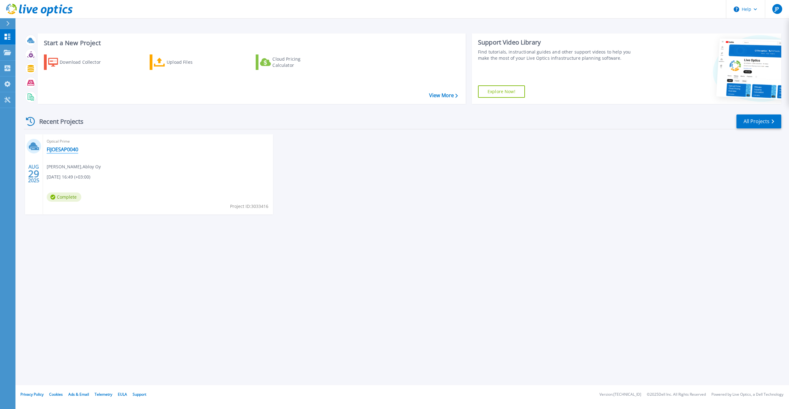
click at [71, 146] on link "FIJOESAP0040" at bounding box center [63, 149] width 32 height 6
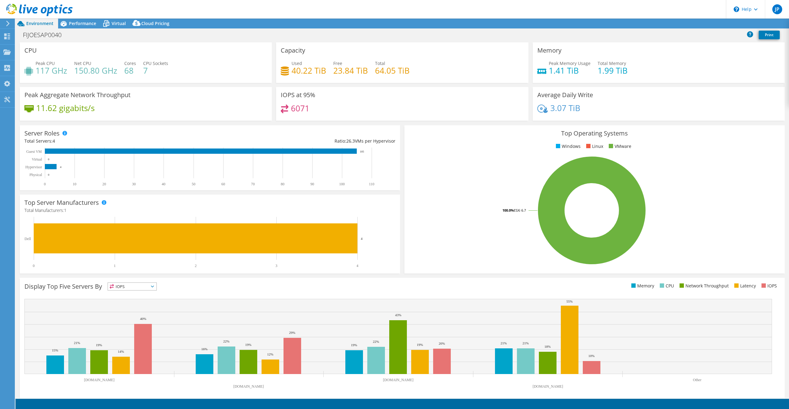
select select "EULondon"
select select "EUR"
click at [147, 284] on span "IOPS" at bounding box center [132, 286] width 49 height 7
click at [139, 311] on li "CPU" at bounding box center [132, 311] width 49 height 9
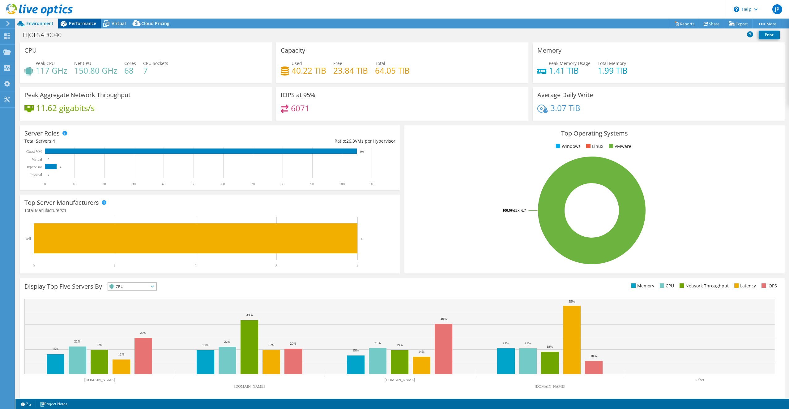
click at [85, 20] on div "Performance" at bounding box center [79, 24] width 43 height 10
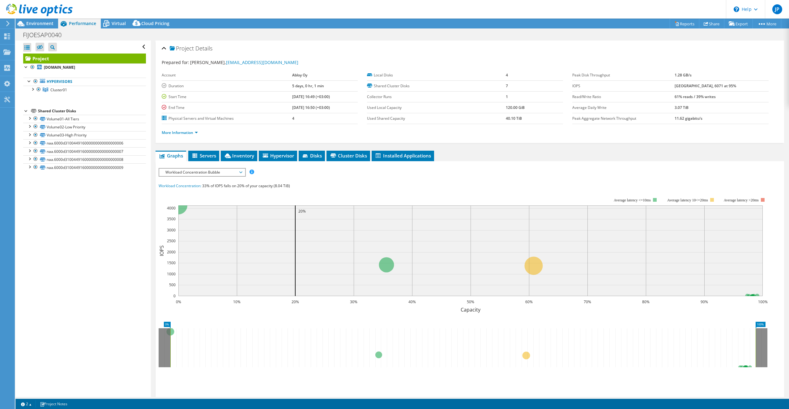
click at [212, 173] on span "Workload Concentration Bubble" at bounding box center [201, 172] width 79 height 7
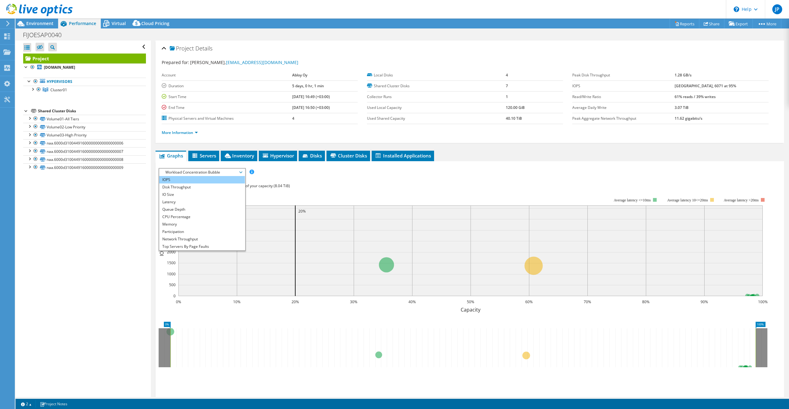
click at [203, 179] on li "IOPS" at bounding box center [202, 179] width 86 height 7
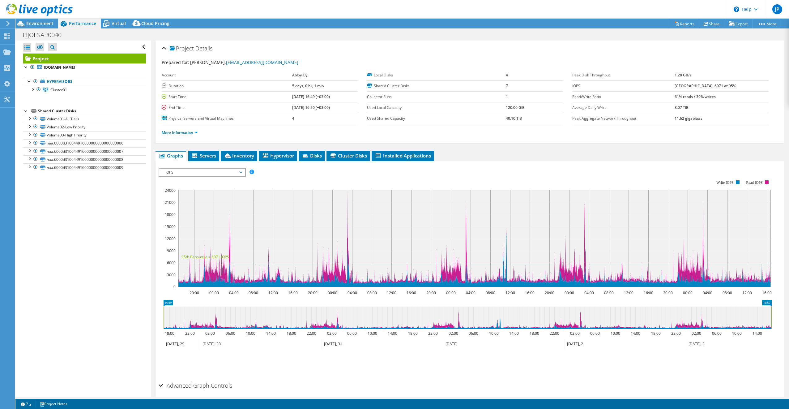
click at [190, 176] on span "IOPS" at bounding box center [201, 172] width 79 height 7
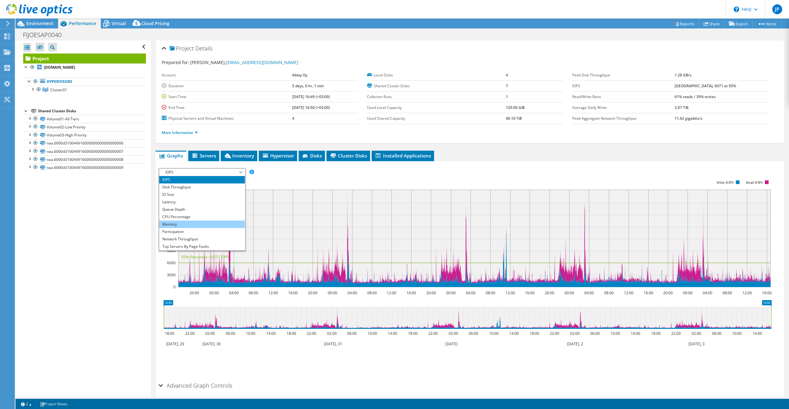
click at [205, 225] on li "Memory" at bounding box center [202, 223] width 86 height 7
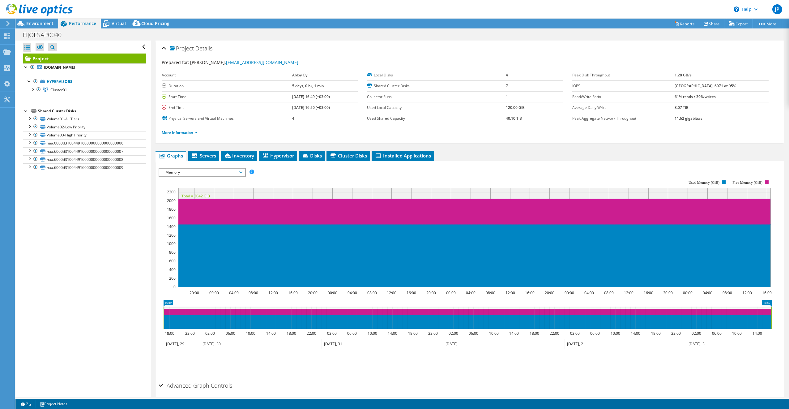
click at [213, 187] on rect at bounding box center [465, 234] width 613 height 124
click at [212, 171] on span "Memory" at bounding box center [201, 172] width 79 height 7
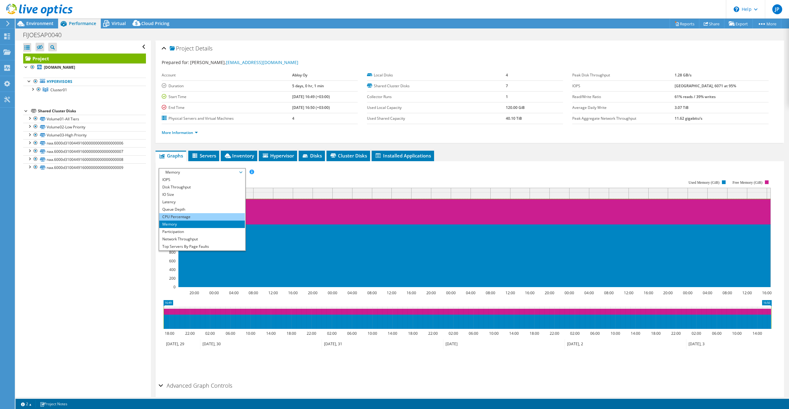
click at [208, 216] on li "CPU Percentage" at bounding box center [202, 216] width 86 height 7
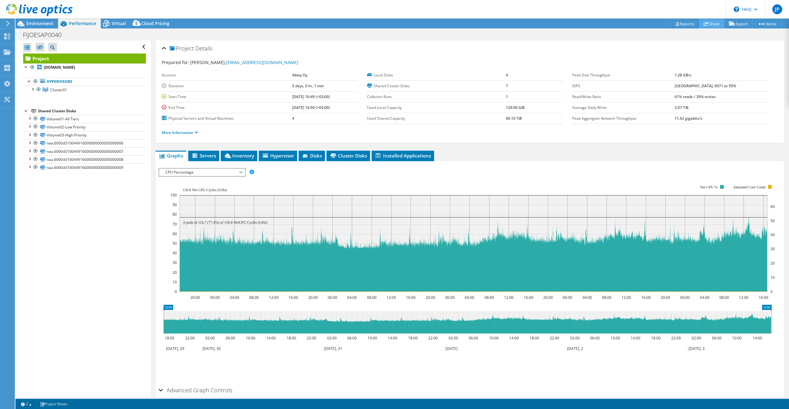
click at [706, 24] on link "Share" at bounding box center [711, 24] width 25 height 10
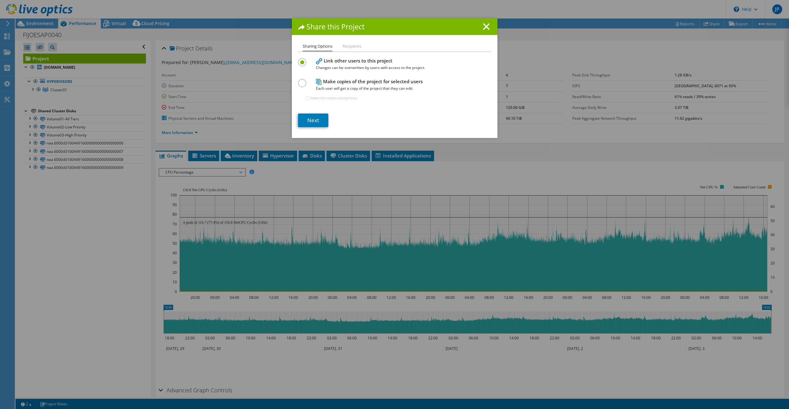
click at [346, 48] on li "Recipients" at bounding box center [352, 47] width 19 height 8
click at [346, 45] on li "Recipients" at bounding box center [352, 47] width 19 height 8
click at [485, 28] on icon at bounding box center [486, 26] width 7 height 7
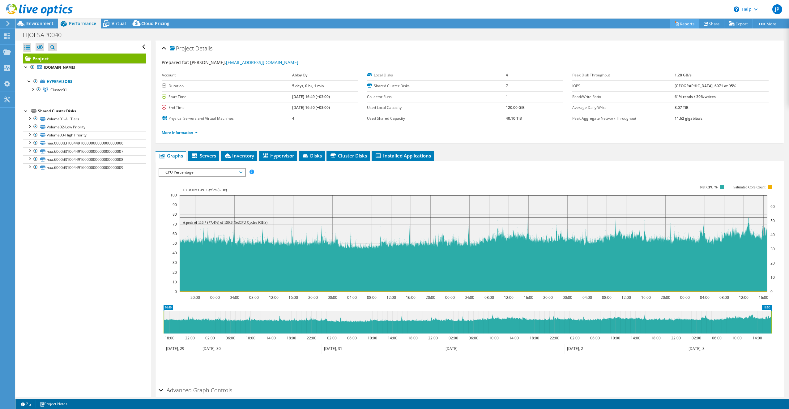
click at [684, 22] on link "Reports" at bounding box center [685, 24] width 30 height 10
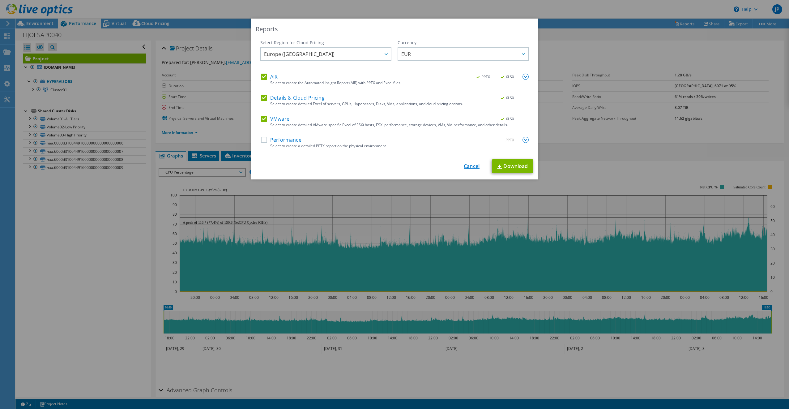
click at [470, 166] on link "Cancel" at bounding box center [472, 166] width 16 height 6
